Goal: Information Seeking & Learning: Find specific fact

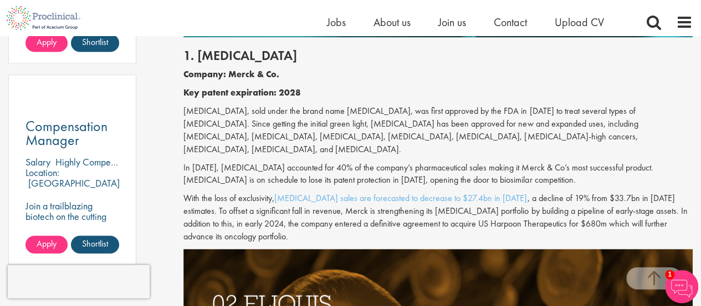
scroll to position [776, 0]
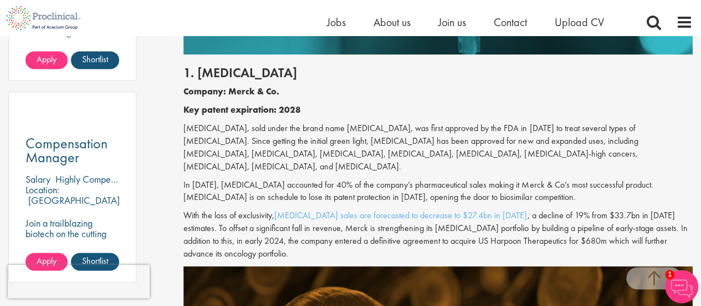
click at [188, 129] on p "[MEDICAL_DATA], sold under the brand name [MEDICAL_DATA], was first approved by…" at bounding box center [439, 147] width 510 height 50
copy p "[MEDICAL_DATA]"
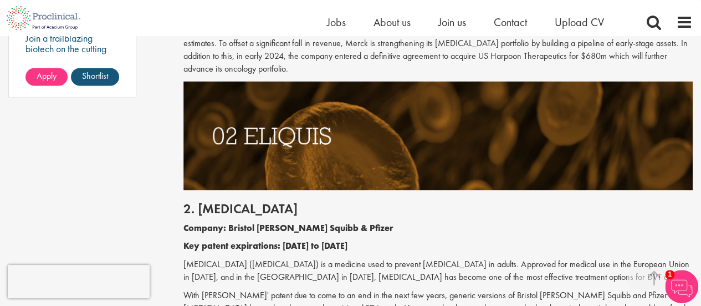
scroll to position [1109, 0]
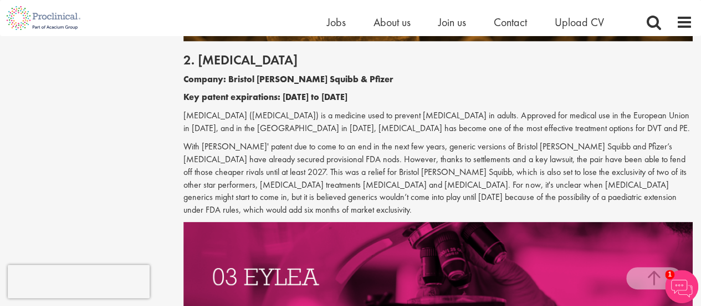
click at [223, 115] on p "[MEDICAL_DATA] ([MEDICAL_DATA]) is a medicine used to prevent [MEDICAL_DATA] in…" at bounding box center [439, 122] width 510 height 26
copy p "[MEDICAL_DATA]"
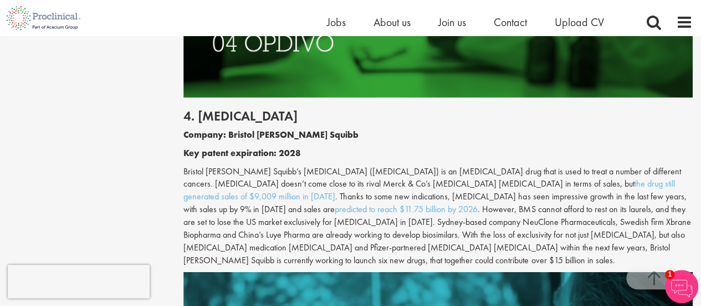
scroll to position [1608, 0]
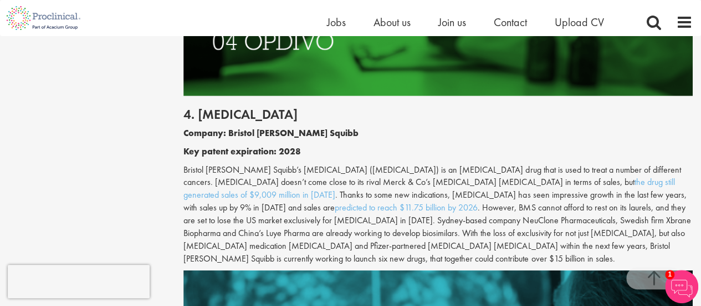
click at [308, 164] on p "Bristol [PERSON_NAME] Squibb’s [MEDICAL_DATA] ([MEDICAL_DATA]) is an [MEDICAL_D…" at bounding box center [439, 214] width 510 height 101
copy p "[MEDICAL_DATA]"
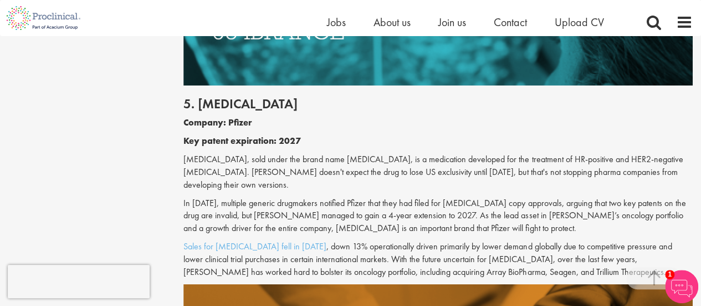
scroll to position [1885, 0]
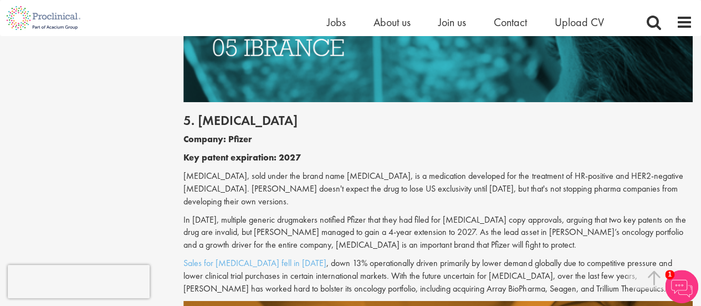
click at [201, 170] on p "[MEDICAL_DATA], sold under the brand name [MEDICAL_DATA], is a medication devel…" at bounding box center [439, 189] width 510 height 38
copy p "[MEDICAL_DATA]"
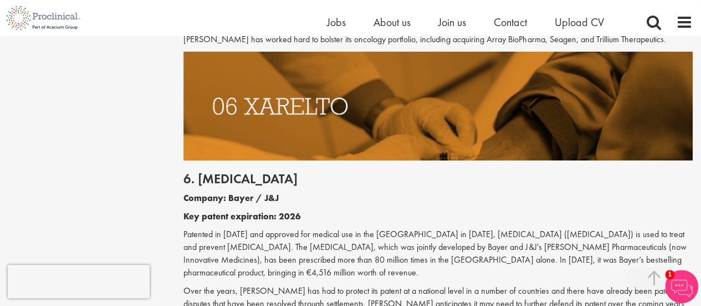
scroll to position [2162, 0]
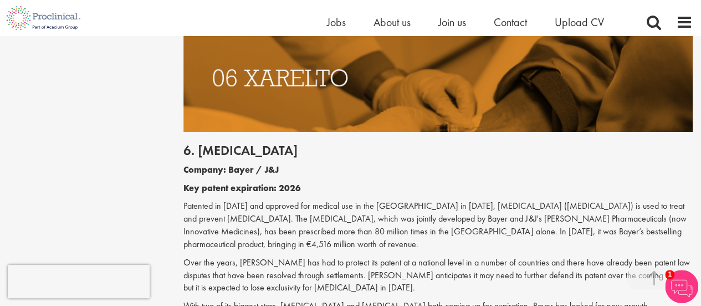
click at [495, 200] on p "Patented in [DATE] and approved for medical use in the [GEOGRAPHIC_DATA] in [DA…" at bounding box center [439, 225] width 510 height 50
copy p "[MEDICAL_DATA]"
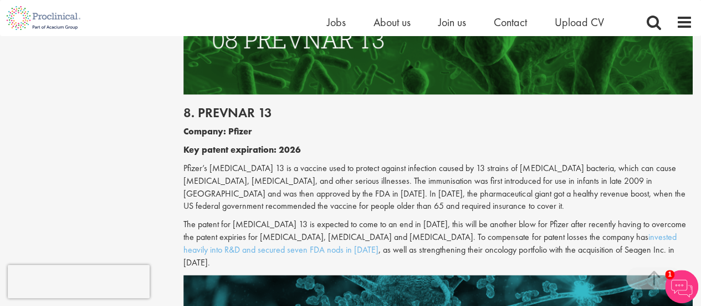
scroll to position [2994, 0]
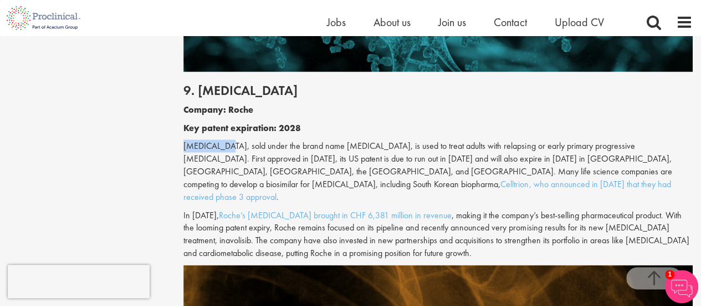
scroll to position [3271, 0]
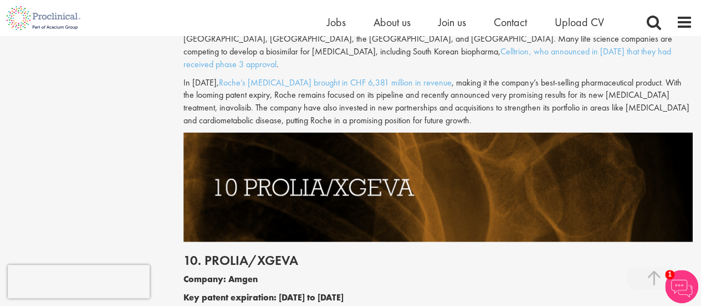
copy p "[MEDICAL_DATA]"
